Goal: Transaction & Acquisition: Purchase product/service

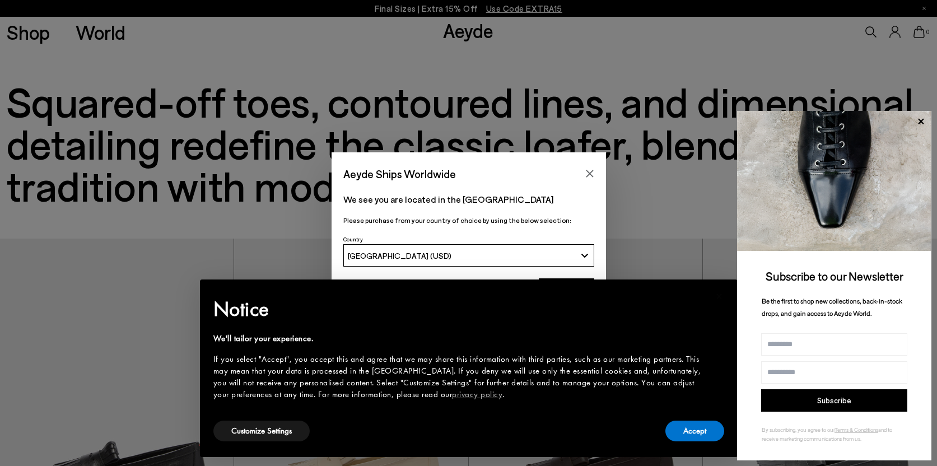
scroll to position [3, 0]
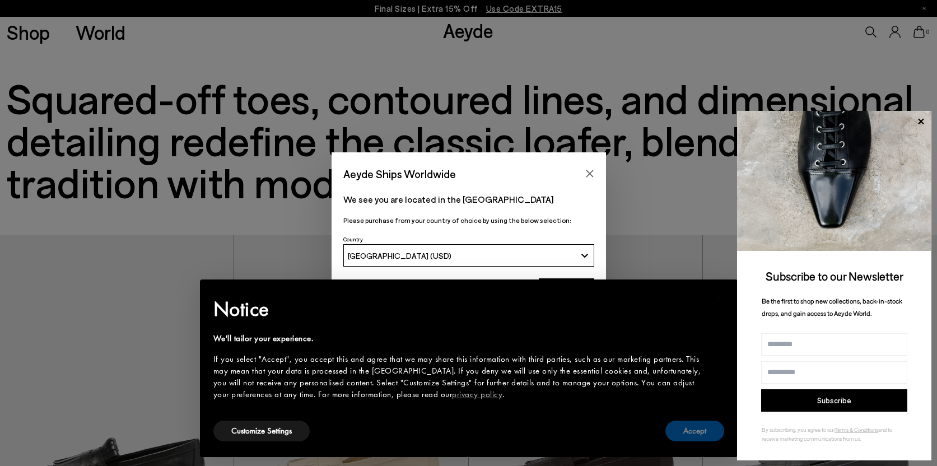
click at [686, 433] on button "Accept" at bounding box center [694, 430] width 59 height 21
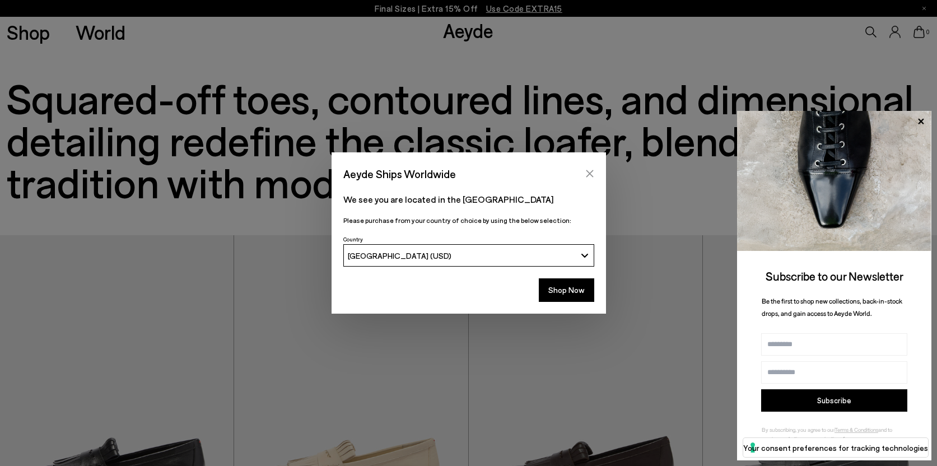
click at [587, 173] on icon "Close" at bounding box center [589, 173] width 9 height 9
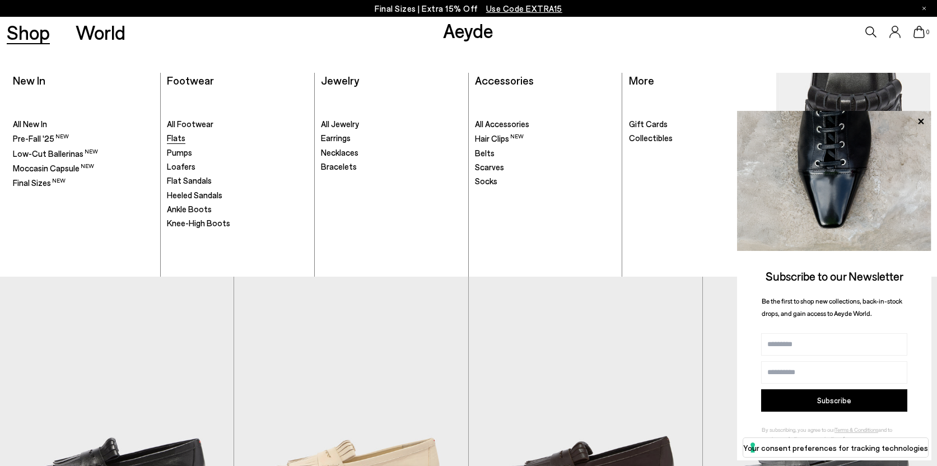
click at [178, 135] on span "Flats" at bounding box center [176, 138] width 18 height 10
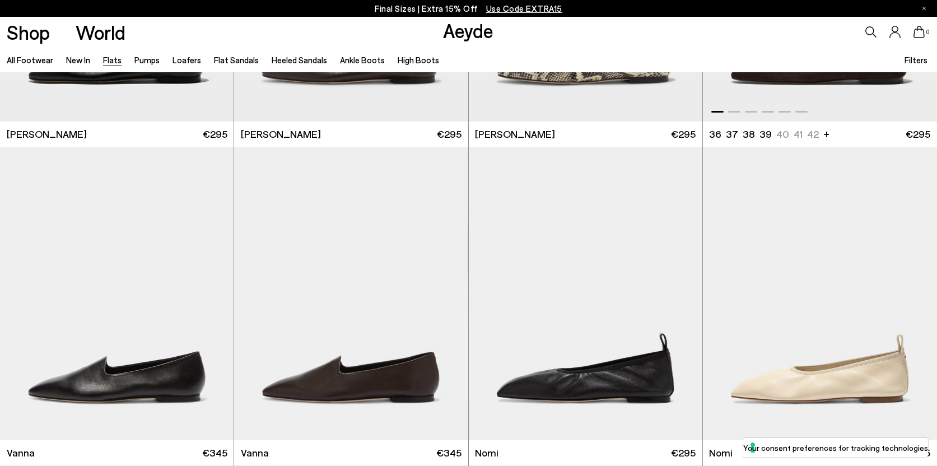
scroll to position [308, 0]
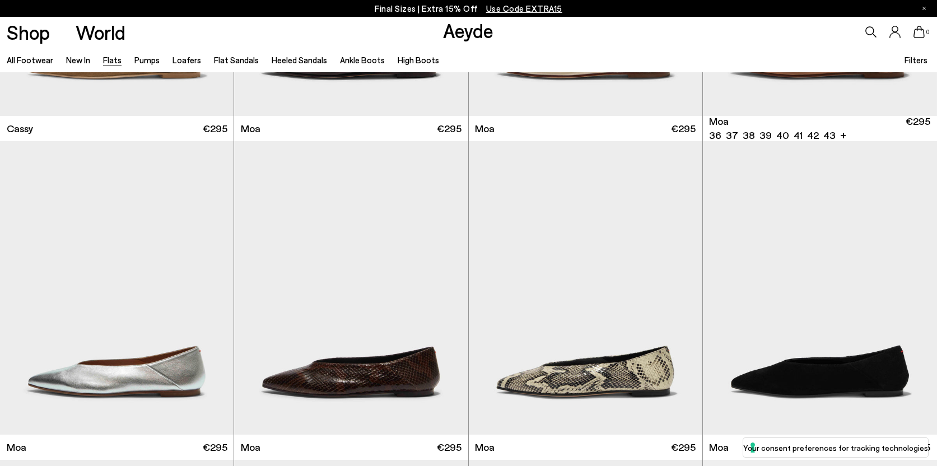
scroll to position [2094, 0]
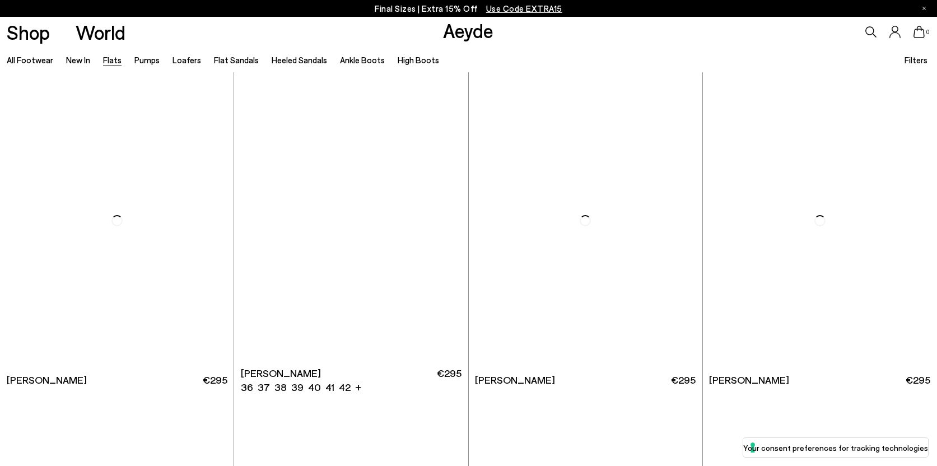
scroll to position [4257, 0]
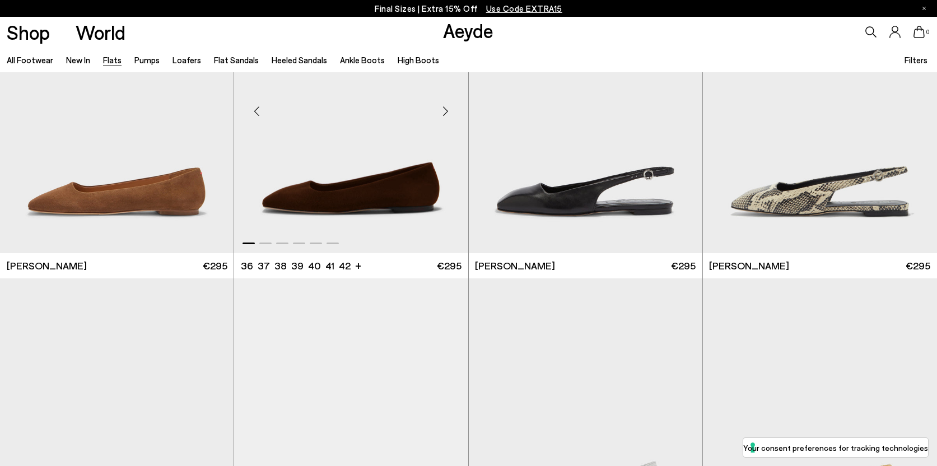
click at [443, 110] on div "Next slide" at bounding box center [446, 111] width 34 height 34
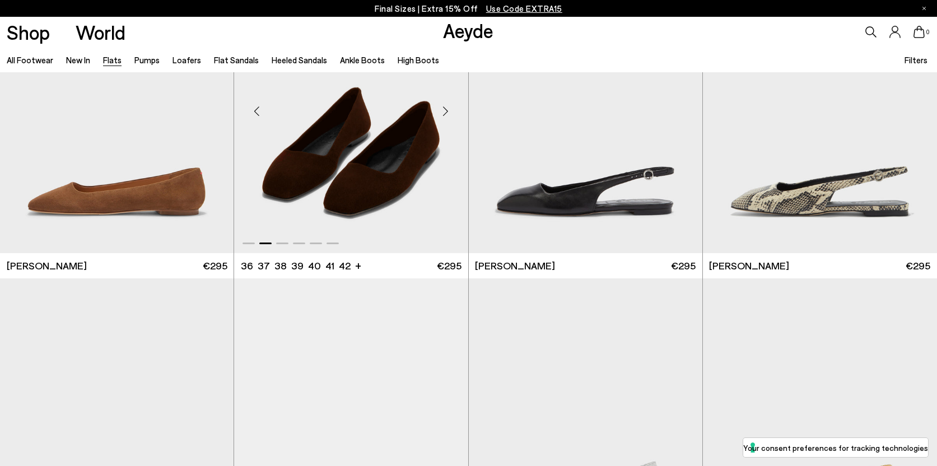
click at [443, 110] on div "Next slide" at bounding box center [446, 111] width 34 height 34
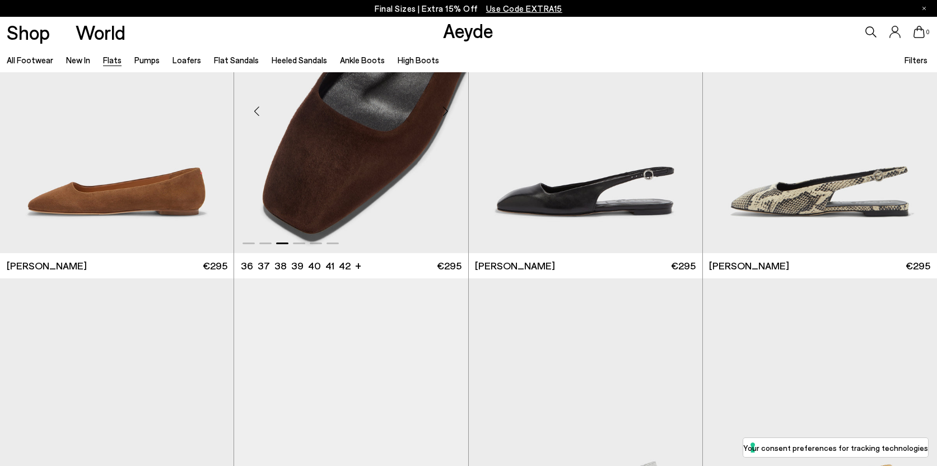
click at [443, 110] on div "Next slide" at bounding box center [446, 111] width 34 height 34
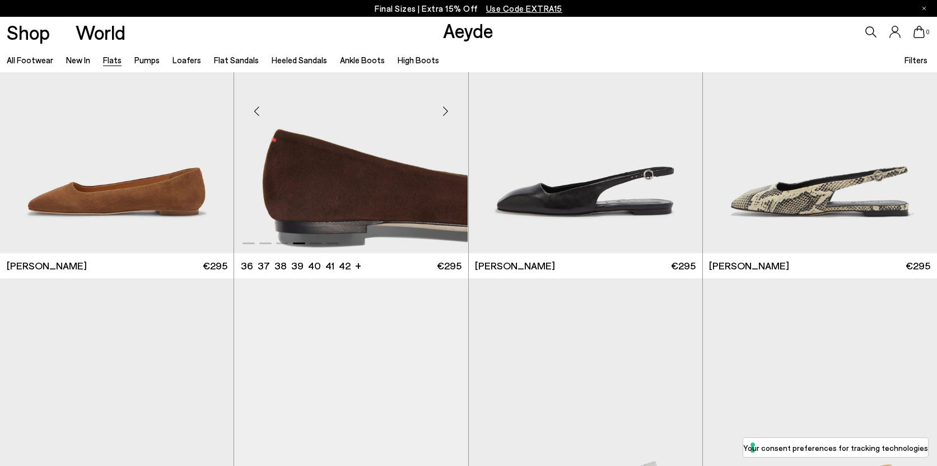
click at [443, 110] on div "Next slide" at bounding box center [446, 111] width 34 height 34
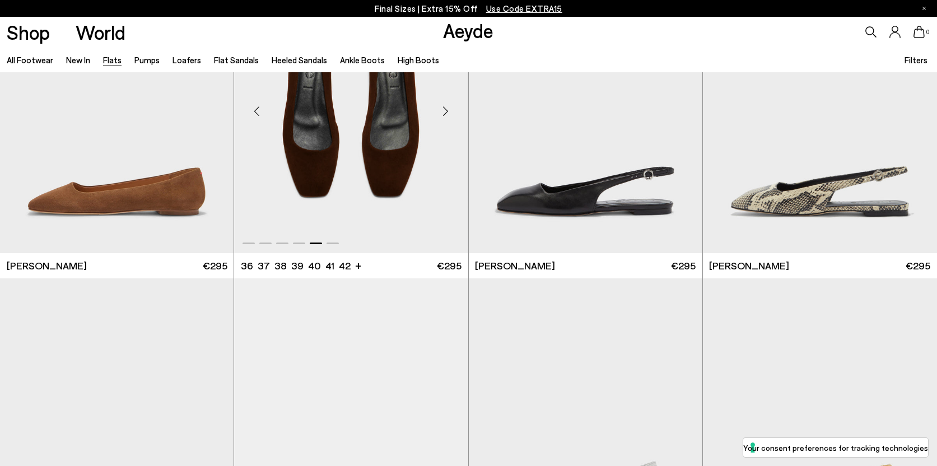
click at [443, 110] on div "Next slide" at bounding box center [446, 111] width 34 height 34
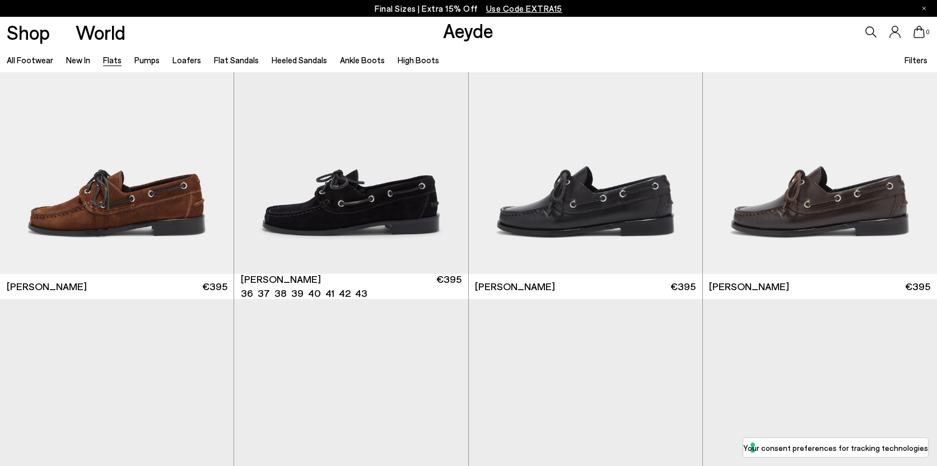
scroll to position [5830, 0]
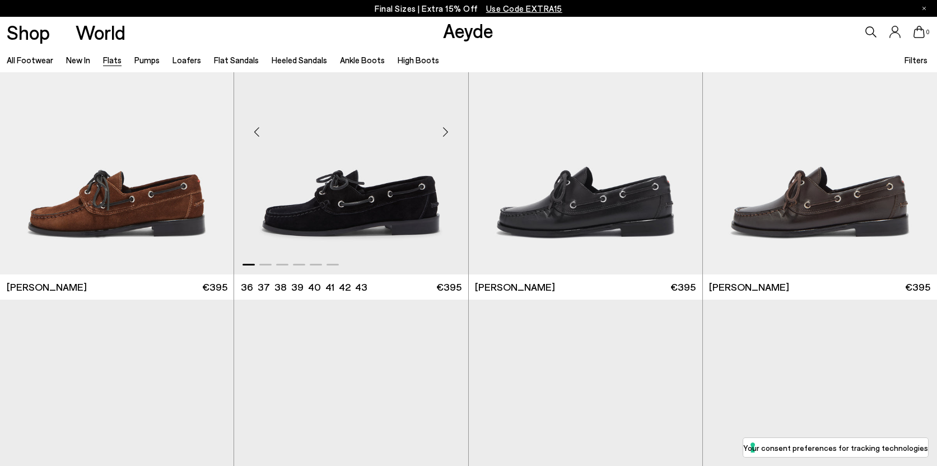
click at [444, 130] on div "Next slide" at bounding box center [446, 132] width 34 height 34
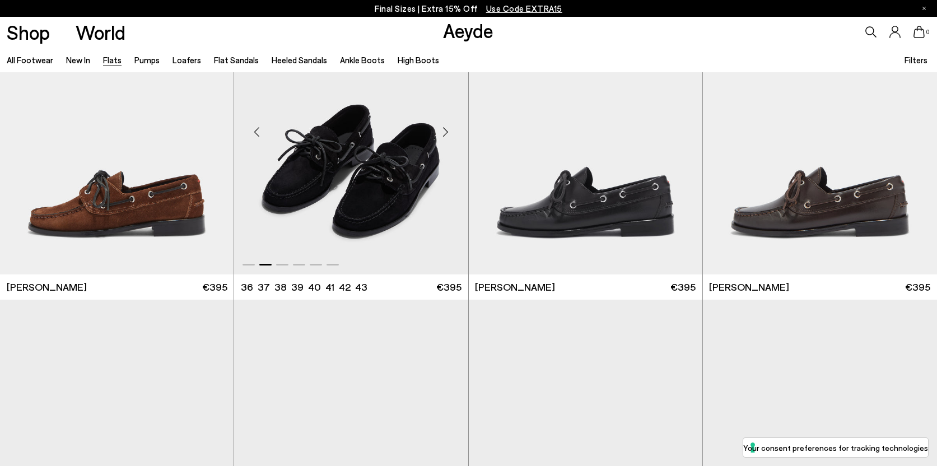
click at [444, 130] on div "Next slide" at bounding box center [446, 132] width 34 height 34
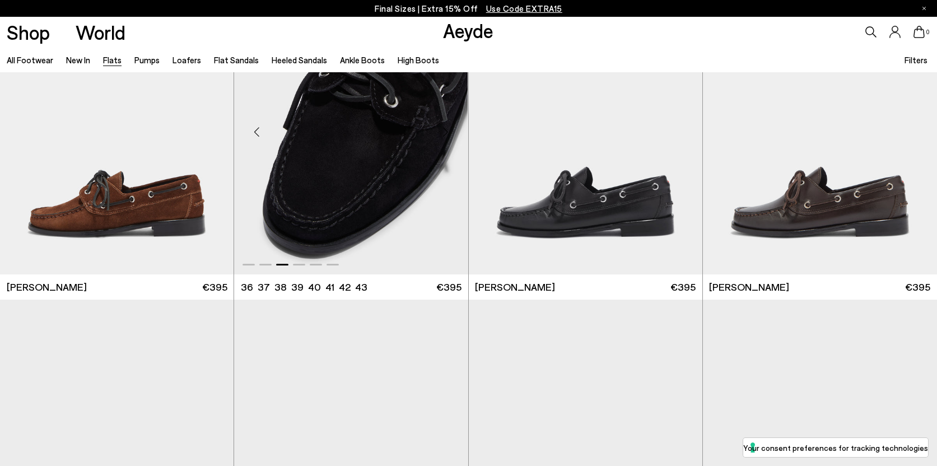
click at [444, 130] on div "Next slide" at bounding box center [446, 132] width 34 height 34
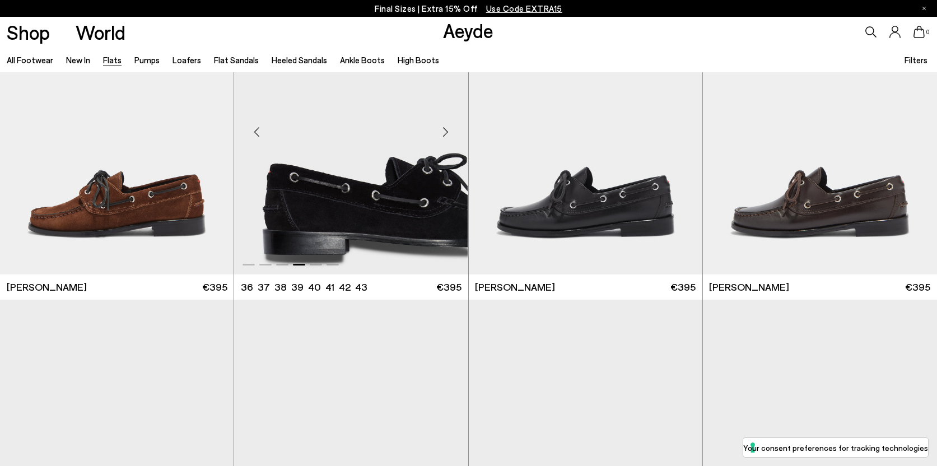
click at [442, 129] on div "Next slide" at bounding box center [446, 132] width 34 height 34
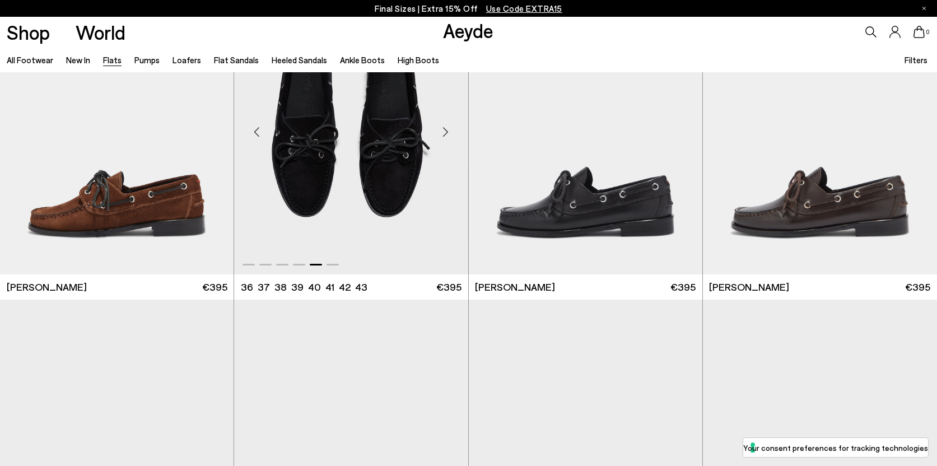
click at [442, 129] on div "Next slide" at bounding box center [446, 132] width 34 height 34
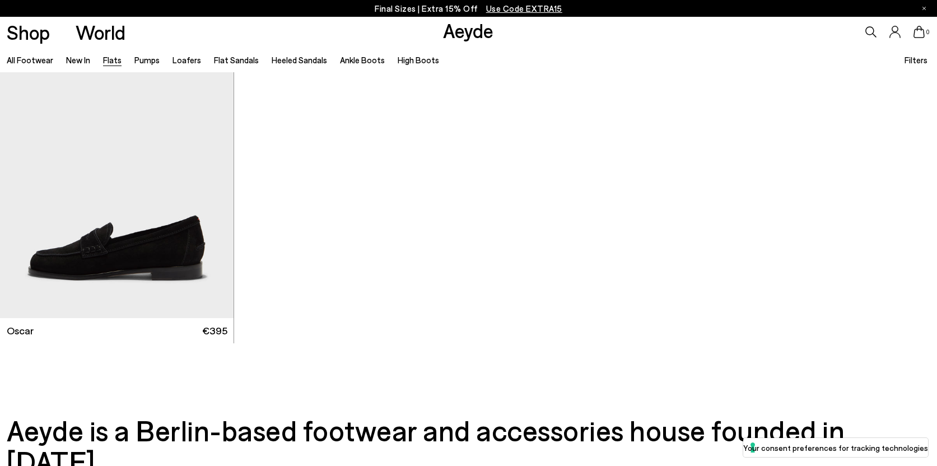
scroll to position [6794, 0]
